Goal: Find specific page/section: Find specific page/section

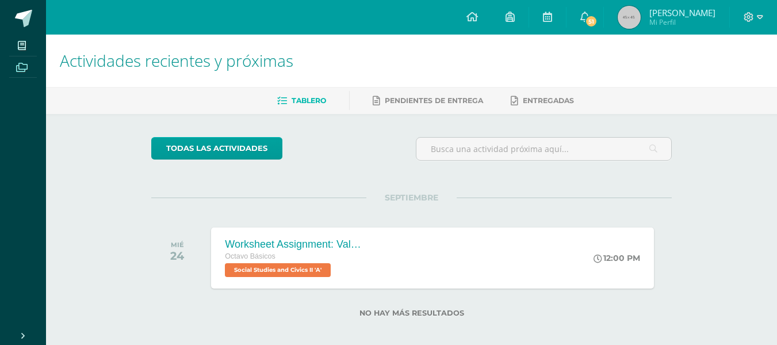
click at [12, 69] on span at bounding box center [22, 67] width 26 height 16
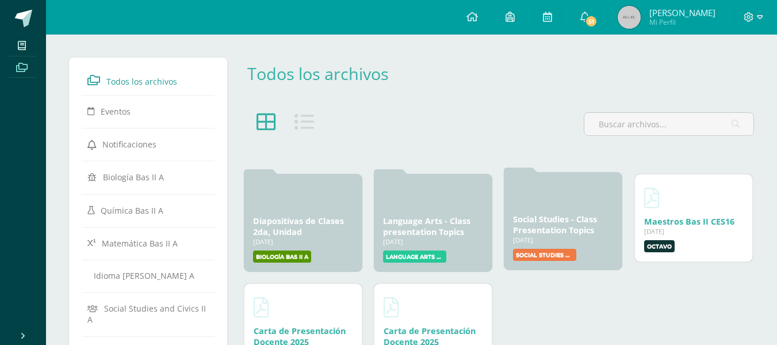
click at [522, 209] on div "Social Studies - Class Presentation Topics [DATE] [DATE] Creado por: [PERSON_NA…" at bounding box center [563, 221] width 118 height 98
click at [530, 221] on link "Social Studies - Class Presentation Topics" at bounding box center [555, 224] width 84 height 22
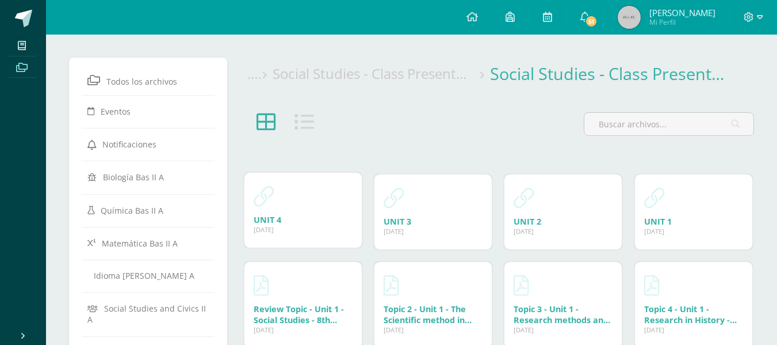
click at [296, 211] on div "UNIT 4 21 Mar, 2025 21 Mar, 2025 Creado por: Sergio Ventura" at bounding box center [302, 210] width 117 height 75
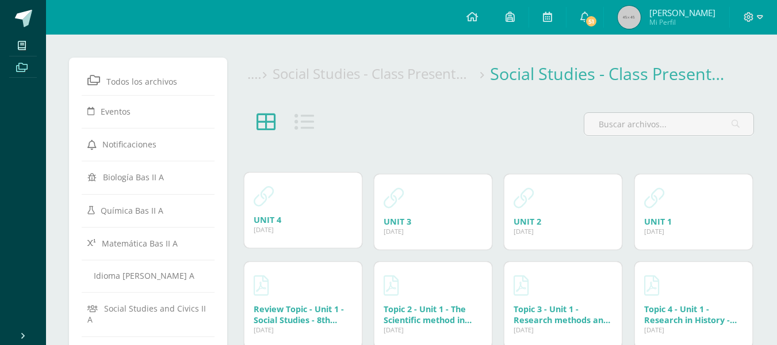
click at [296, 211] on div "UNIT 4 21 Mar, 2025 21 Mar, 2025 Creado por: Sergio Ventura" at bounding box center [302, 210] width 117 height 75
click at [288, 221] on div "UNIT 4 21 Mar, 2025" at bounding box center [303, 219] width 99 height 11
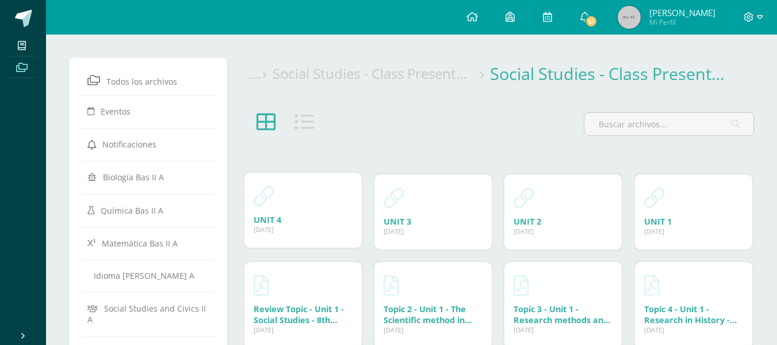
click at [288, 221] on div "UNIT 4 21 Mar, 2025" at bounding box center [303, 219] width 99 height 11
click at [314, 224] on div "UNIT 4 21 Mar, 2025" at bounding box center [303, 219] width 99 height 11
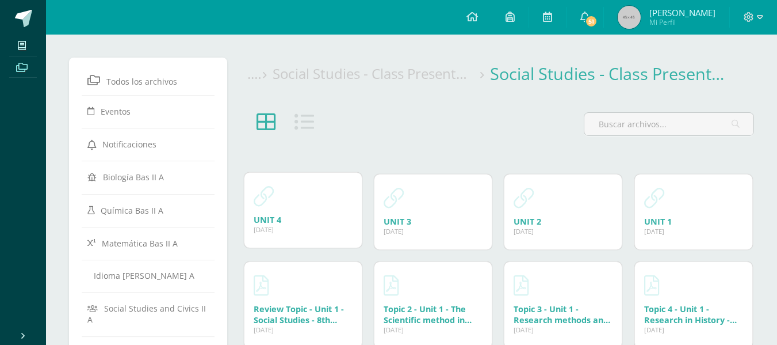
click at [314, 224] on div "UNIT 4 21 Mar, 2025" at bounding box center [303, 219] width 99 height 11
click at [303, 219] on div "UNIT 4 21 Mar, 2025" at bounding box center [303, 219] width 99 height 11
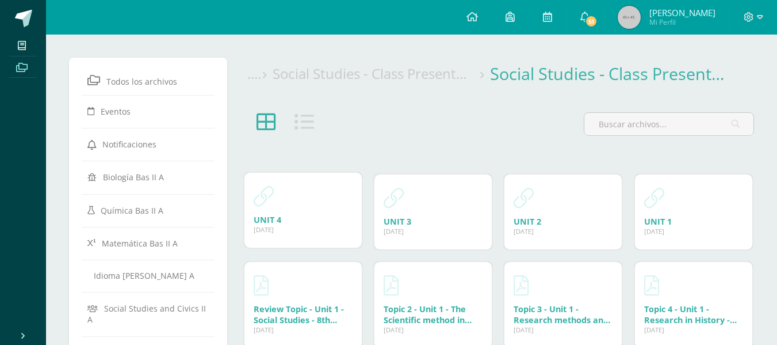
click at [303, 219] on div "UNIT 4 21 Mar, 2025" at bounding box center [303, 219] width 99 height 11
click at [289, 221] on div "UNIT 4 21 Mar, 2025" at bounding box center [303, 219] width 99 height 11
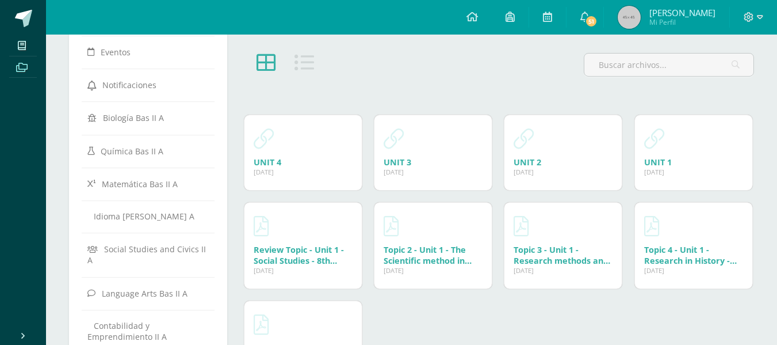
scroll to position [67, 0]
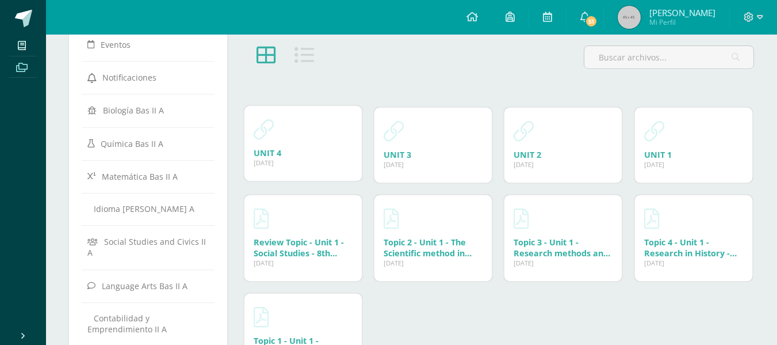
click at [299, 134] on div at bounding box center [303, 129] width 99 height 28
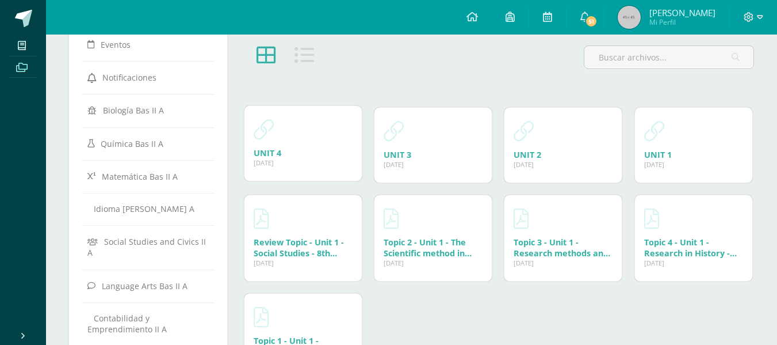
click at [299, 134] on div at bounding box center [303, 129] width 99 height 28
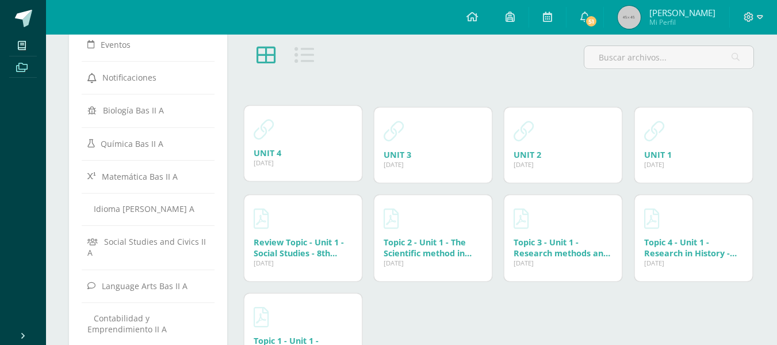
click at [299, 134] on div at bounding box center [303, 129] width 99 height 28
click at [294, 131] on div at bounding box center [303, 129] width 99 height 28
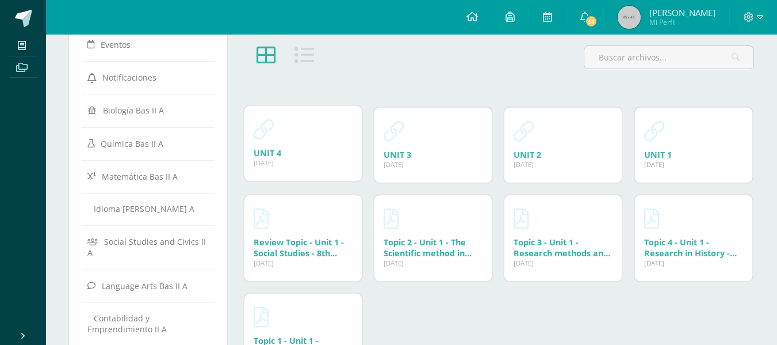
click at [294, 131] on div at bounding box center [303, 129] width 99 height 28
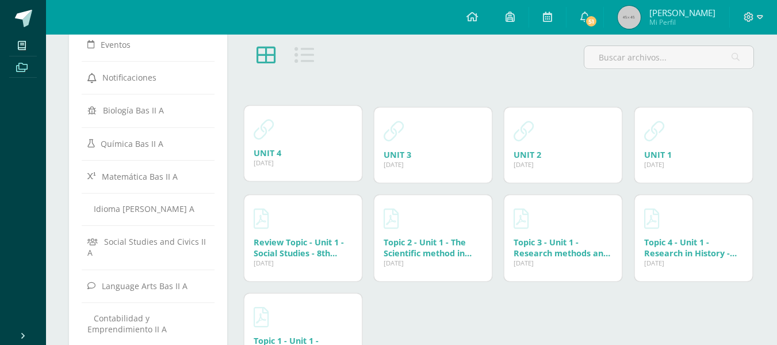
click at [294, 131] on div at bounding box center [303, 129] width 99 height 28
click at [257, 154] on link "UNIT 4" at bounding box center [268, 152] width 28 height 11
